Goal: Task Accomplishment & Management: Manage account settings

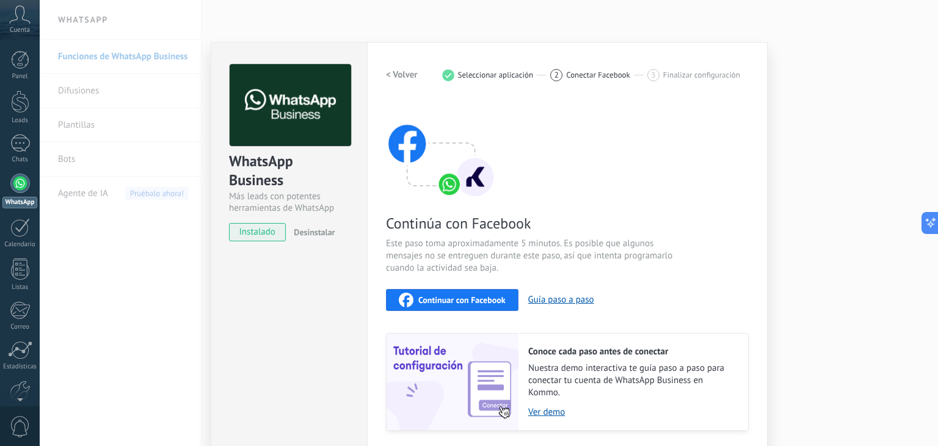
click at [448, 296] on span "Continuar con Facebook" at bounding box center [461, 300] width 87 height 9
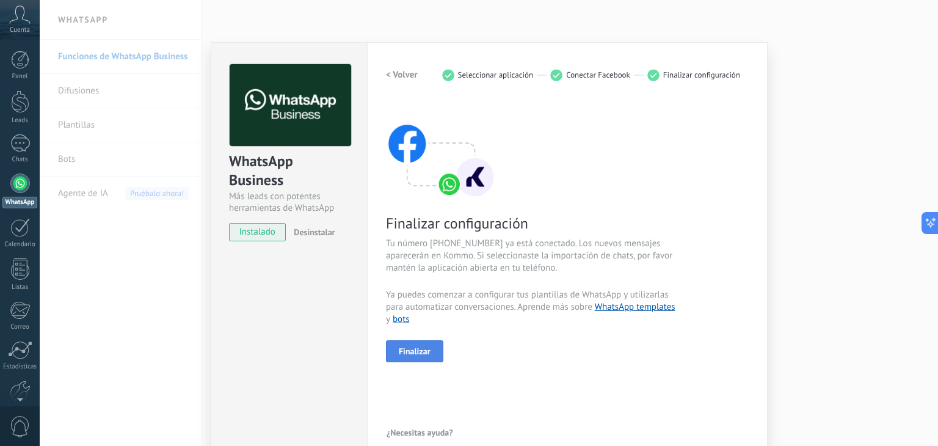
click at [425, 347] on span "Finalizar" at bounding box center [415, 351] width 32 height 9
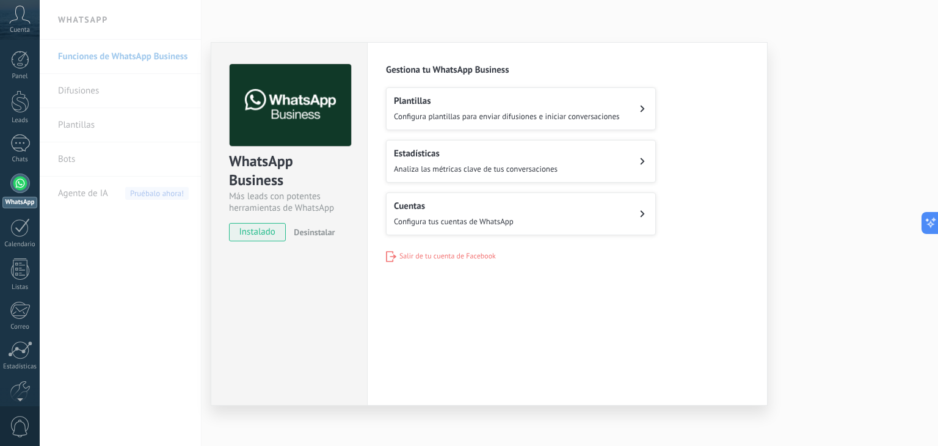
click at [811, 208] on div "WhatsApp Business Más leads con potentes herramientas de WhatsApp instalado Des…" at bounding box center [489, 223] width 899 height 446
click at [794, 87] on div "WhatsApp Business Más leads con potentes herramientas de WhatsApp instalado Des…" at bounding box center [489, 223] width 899 height 446
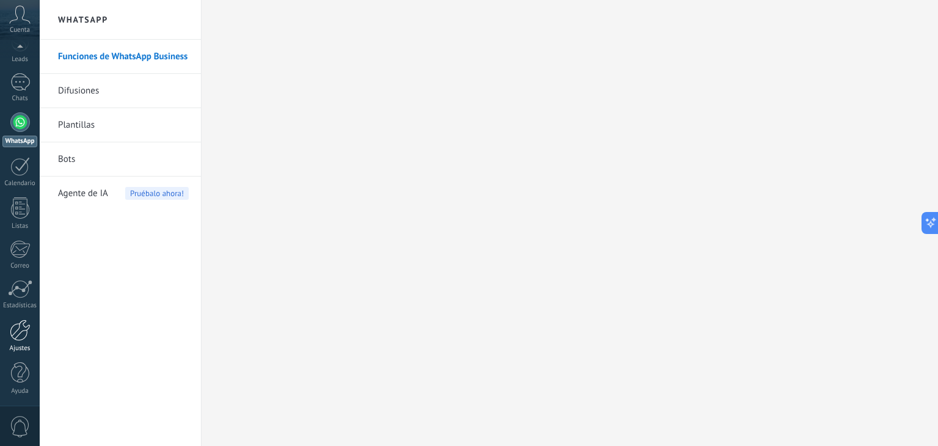
click at [21, 345] on div "Ajustes" at bounding box center [19, 349] width 35 height 8
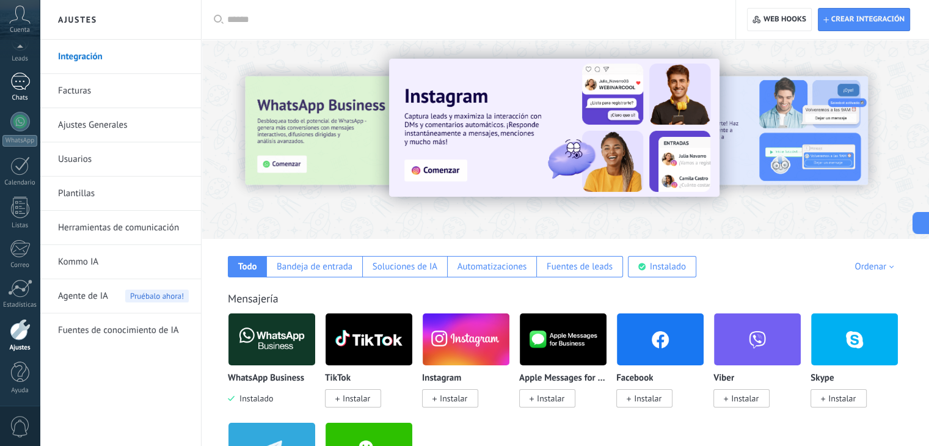
click at [10, 95] on div "Chats" at bounding box center [19, 98] width 35 height 8
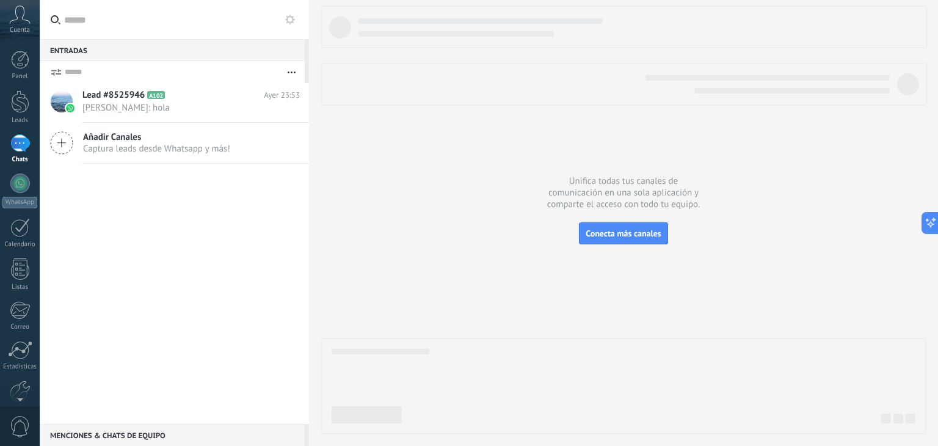
click at [24, 87] on div "Panel Leads Chats WhatsApp Clientes" at bounding box center [20, 260] width 40 height 418
click at [24, 105] on div at bounding box center [20, 101] width 18 height 23
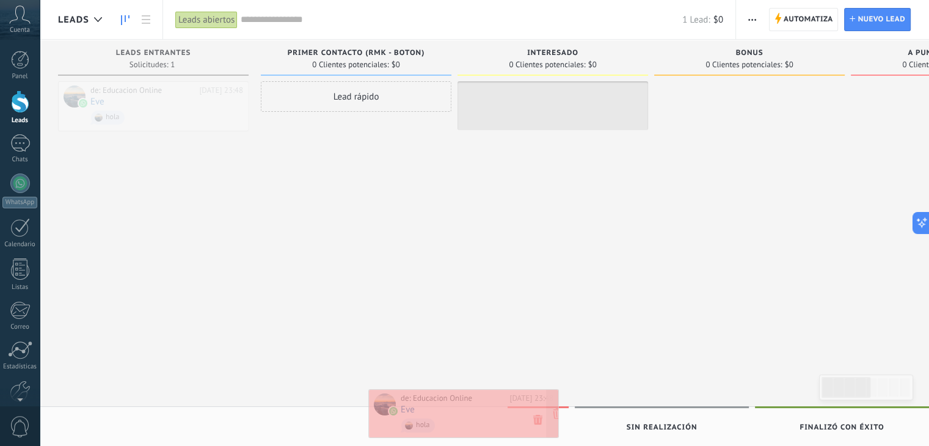
drag, startPoint x: 242, startPoint y: 108, endPoint x: 552, endPoint y: 415, distance: 437.1
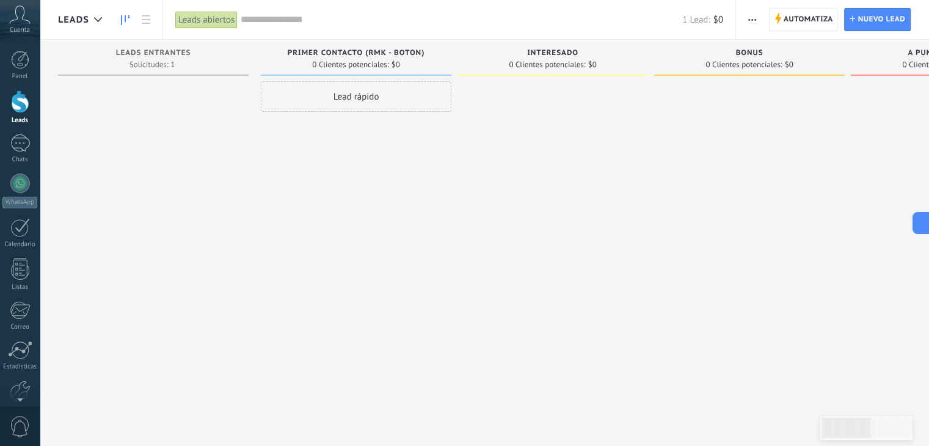
click at [746, 21] on button "button" at bounding box center [752, 19] width 18 height 23
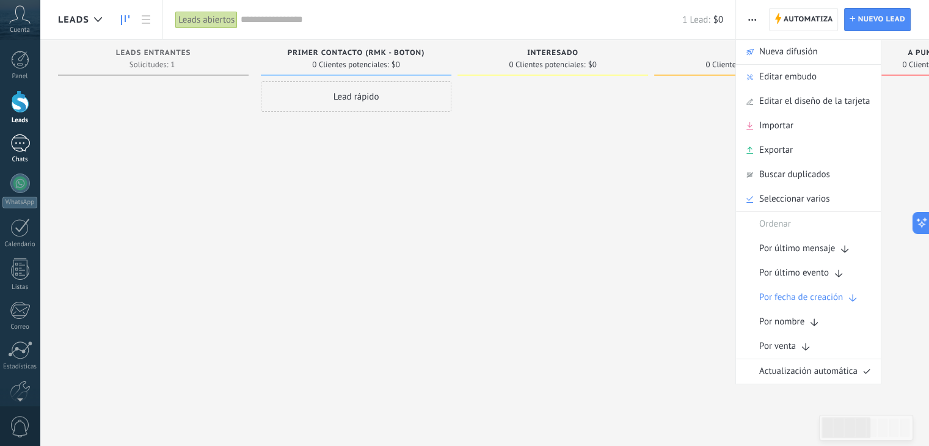
click at [7, 145] on link "Chats" at bounding box center [20, 148] width 40 height 29
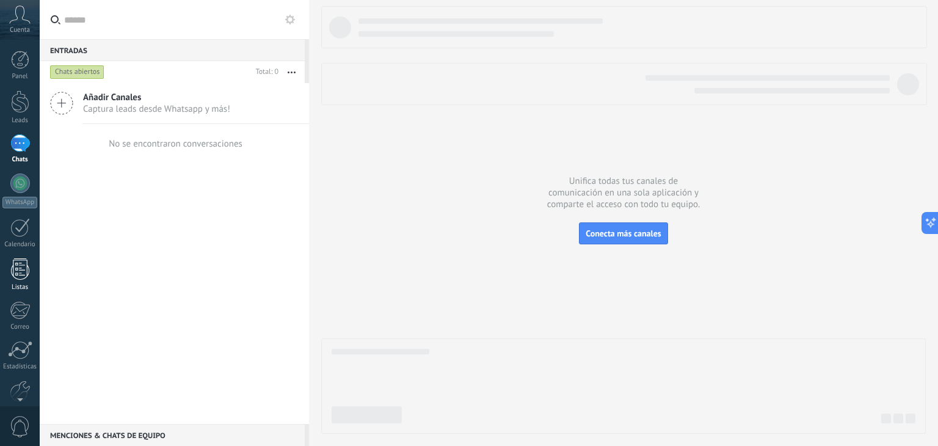
click at [24, 262] on div at bounding box center [20, 268] width 18 height 21
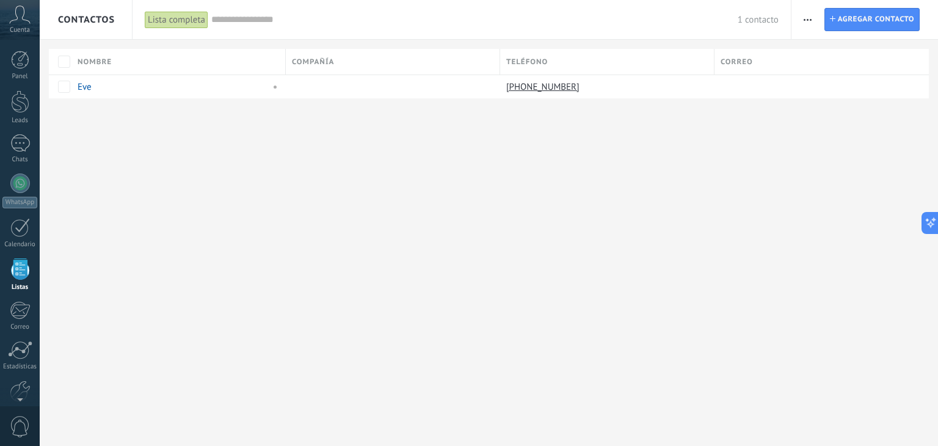
scroll to position [31, 0]
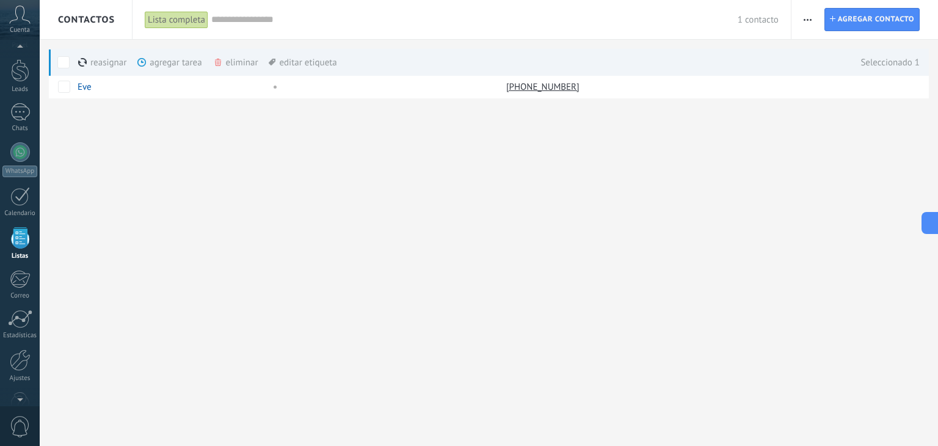
click at [232, 60] on div "eliminar màs" at bounding box center [256, 62] width 87 height 27
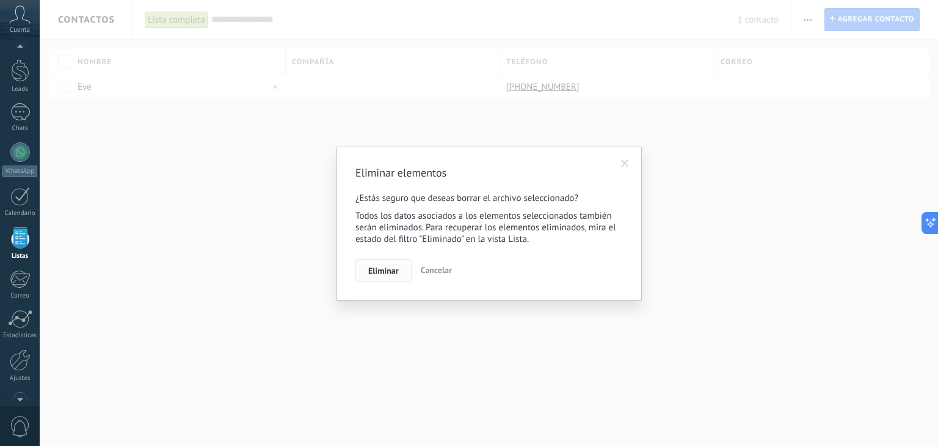
click at [379, 274] on span "Eliminar" at bounding box center [383, 270] width 31 height 9
